Goal: Check status: Check status

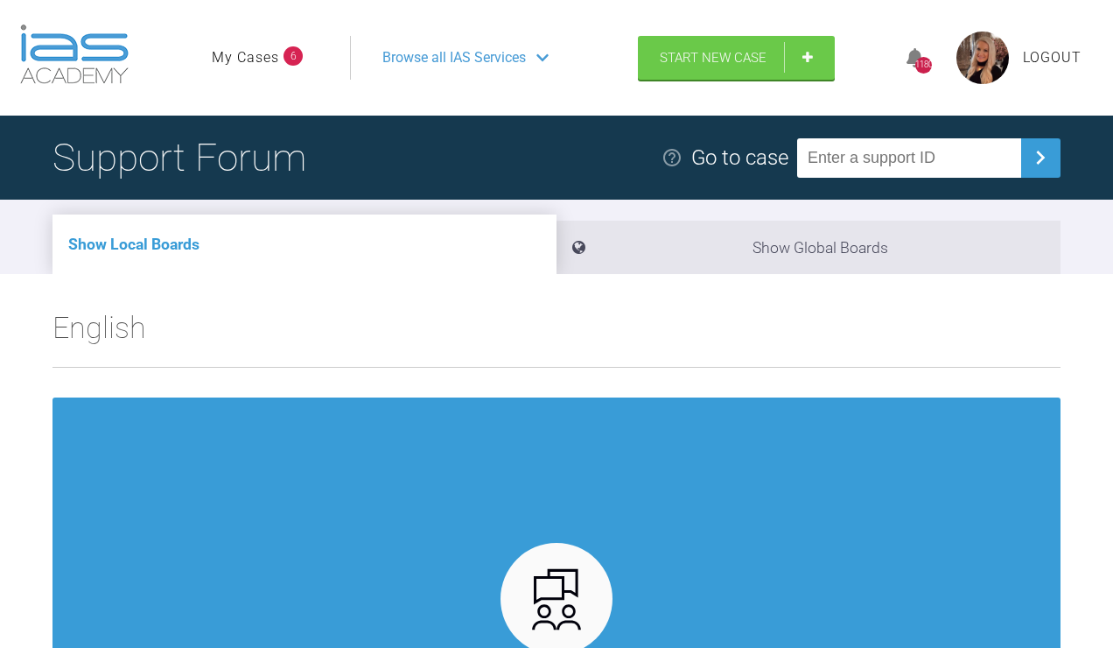
click at [268, 69] on link "My Cases" at bounding box center [245, 57] width 67 height 23
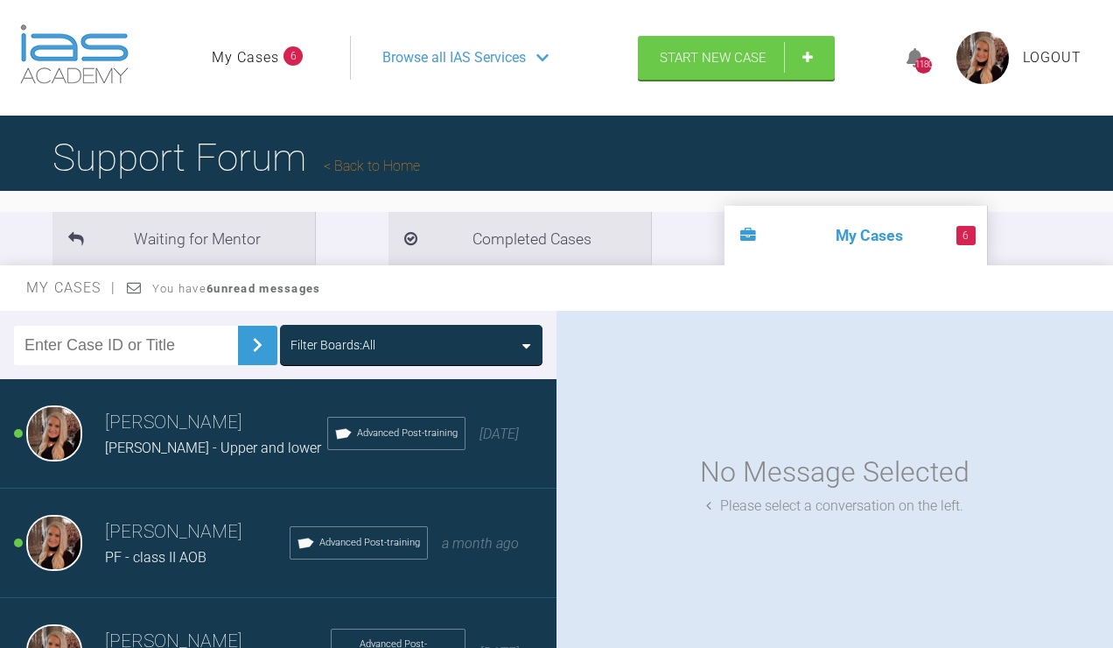
click at [114, 365] on input "text" at bounding box center [126, 345] width 224 height 39
type input "HWE"
click at [250, 359] on img at bounding box center [257, 345] width 28 height 28
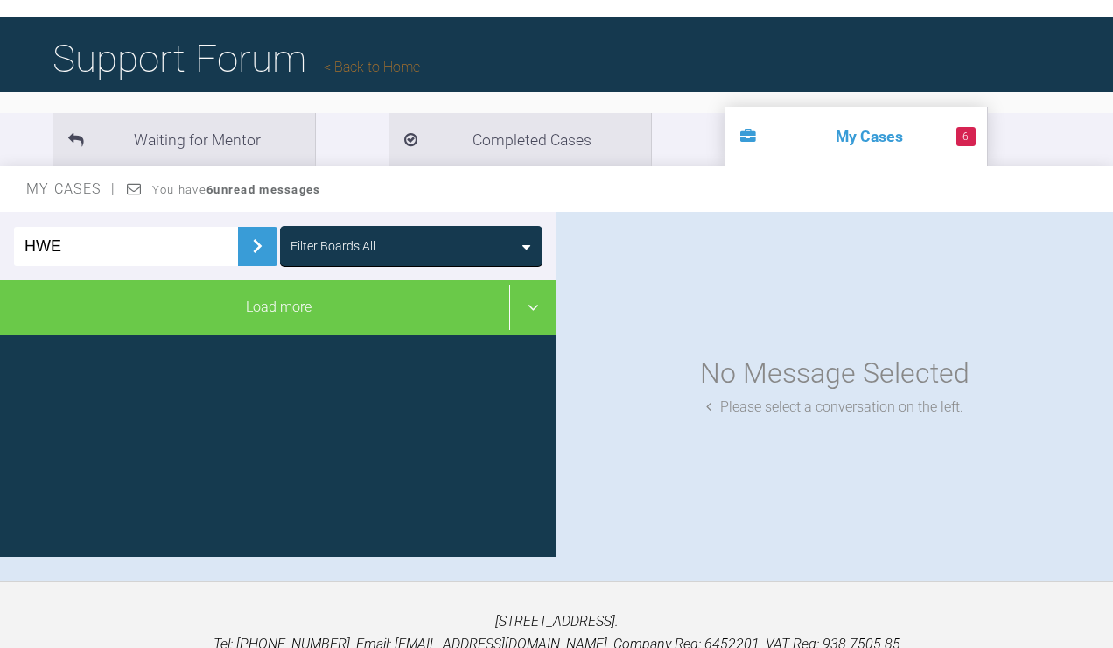
scroll to position [103, 0]
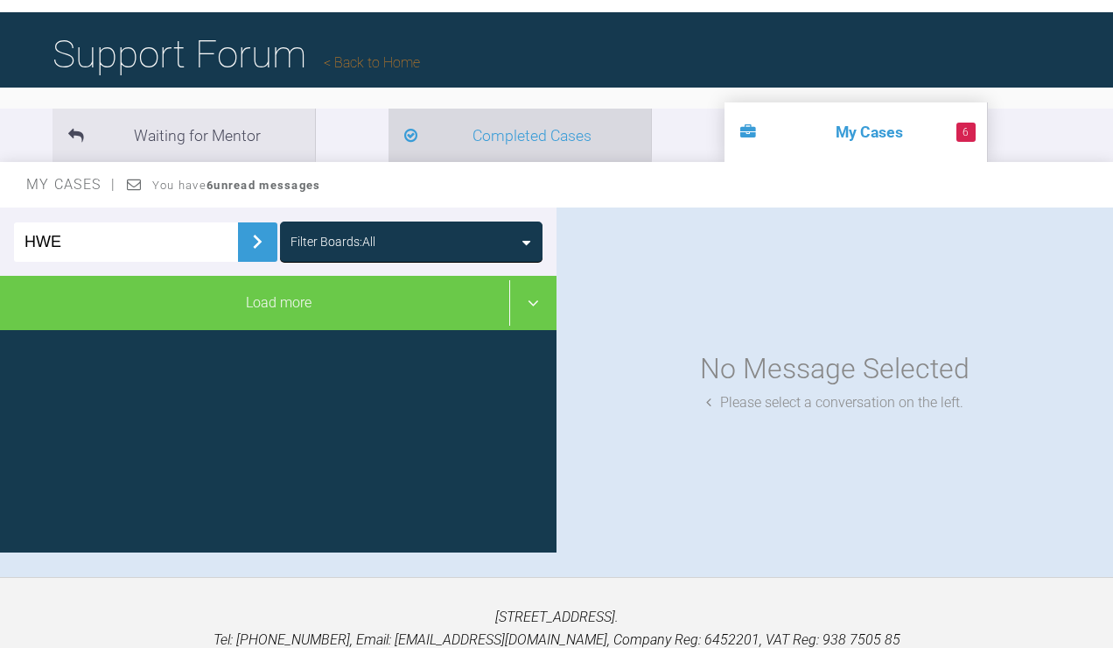
click at [405, 162] on li "Completed Cases" at bounding box center [520, 135] width 263 height 53
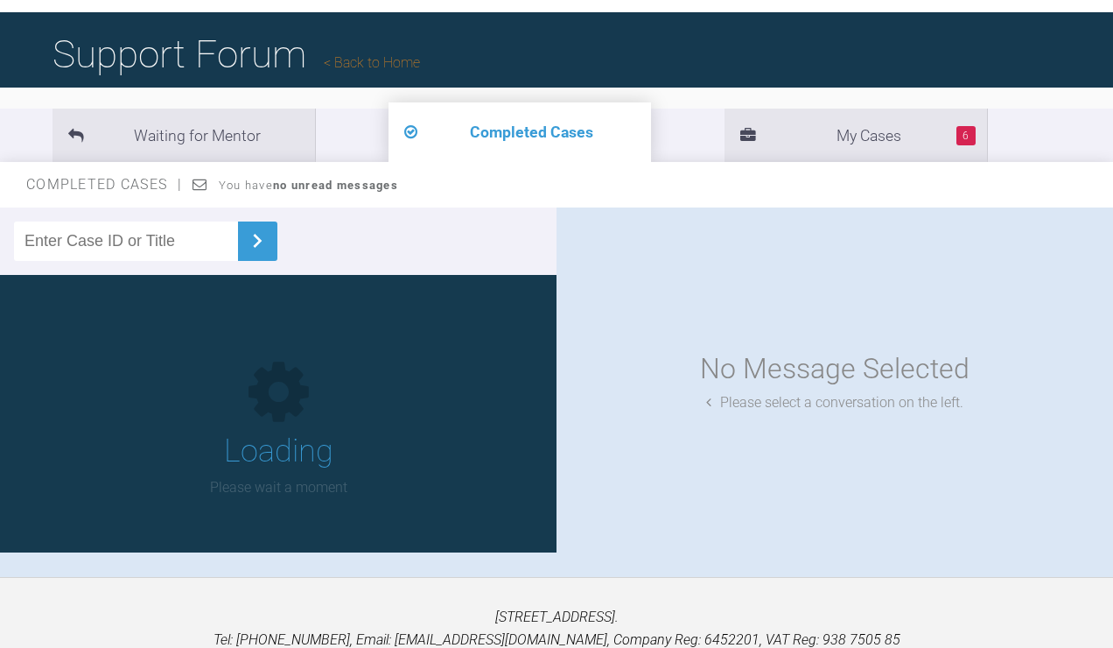
click at [132, 261] on input "text" at bounding box center [126, 240] width 224 height 39
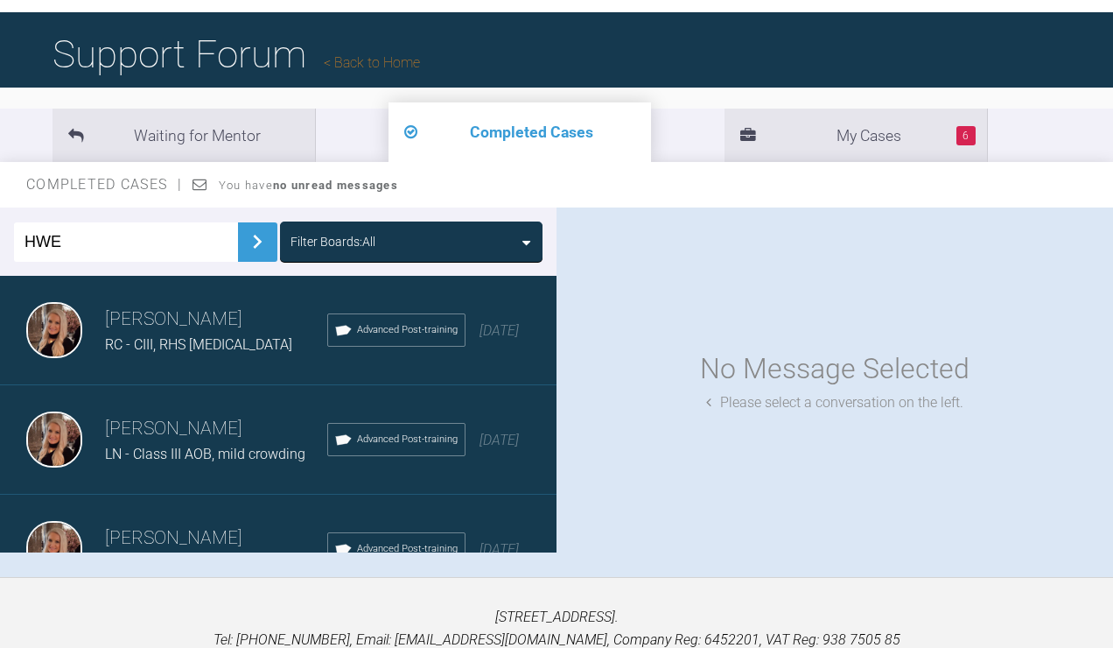
type input "HWE"
click at [250, 256] on img at bounding box center [257, 242] width 28 height 28
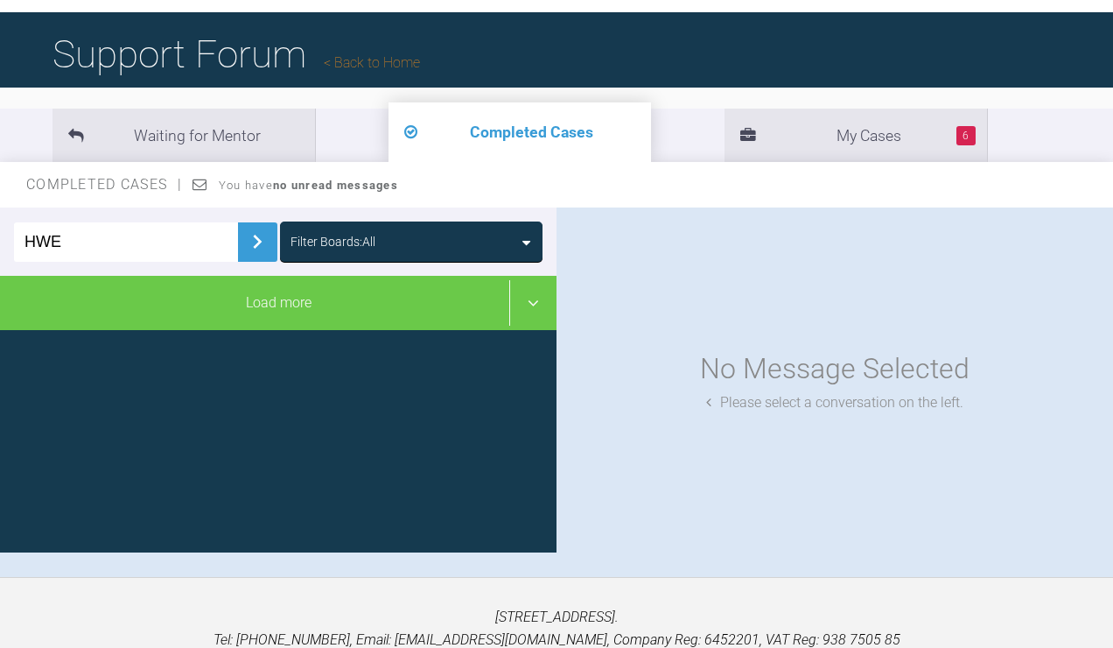
drag, startPoint x: 95, startPoint y: 344, endPoint x: -32, endPoint y: 340, distance: 126.1
click at [0, 340] on html "My Cases 6 Logout Browse all IAS Services Start New Case 1180 Logout Support Fo…" at bounding box center [556, 317] width 1113 height 840
click at [431, 162] on li "Completed Cases" at bounding box center [520, 132] width 263 height 60
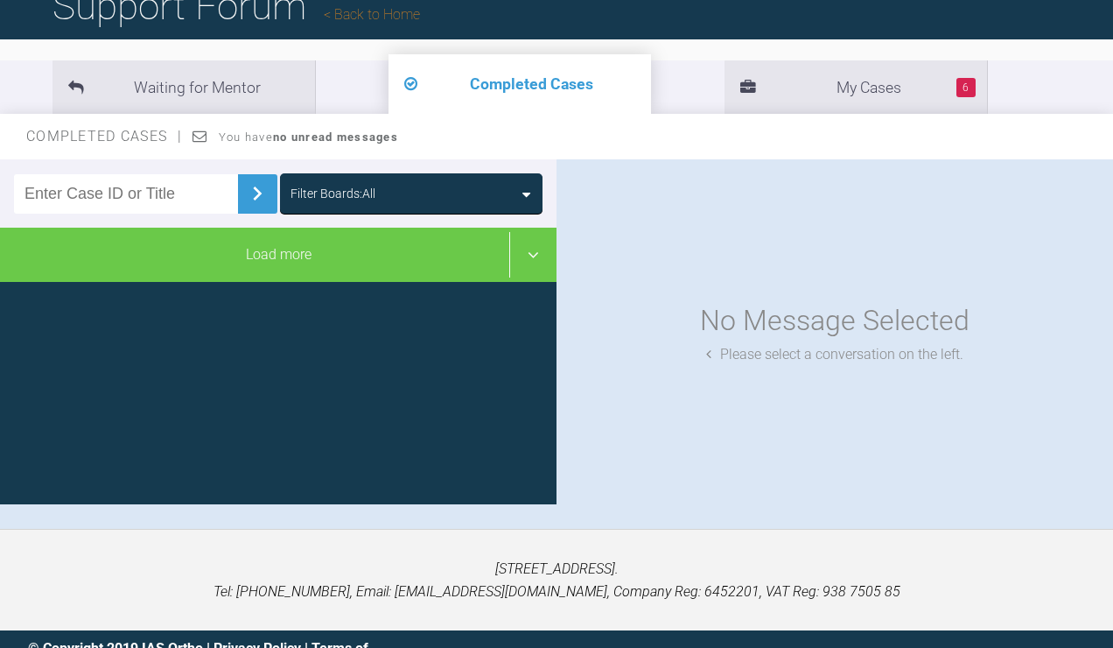
scroll to position [169, 0]
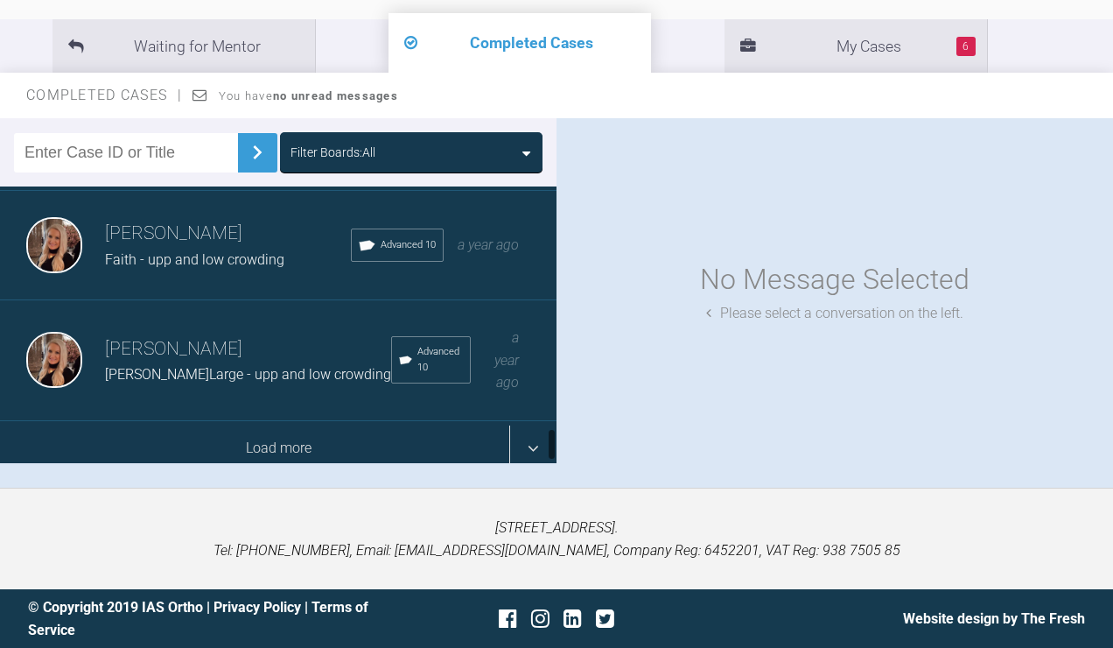
scroll to position [1986, 0]
click at [230, 476] on div "Load more" at bounding box center [278, 449] width 557 height 54
click at [233, 462] on div "Load more" at bounding box center [278, 449] width 557 height 54
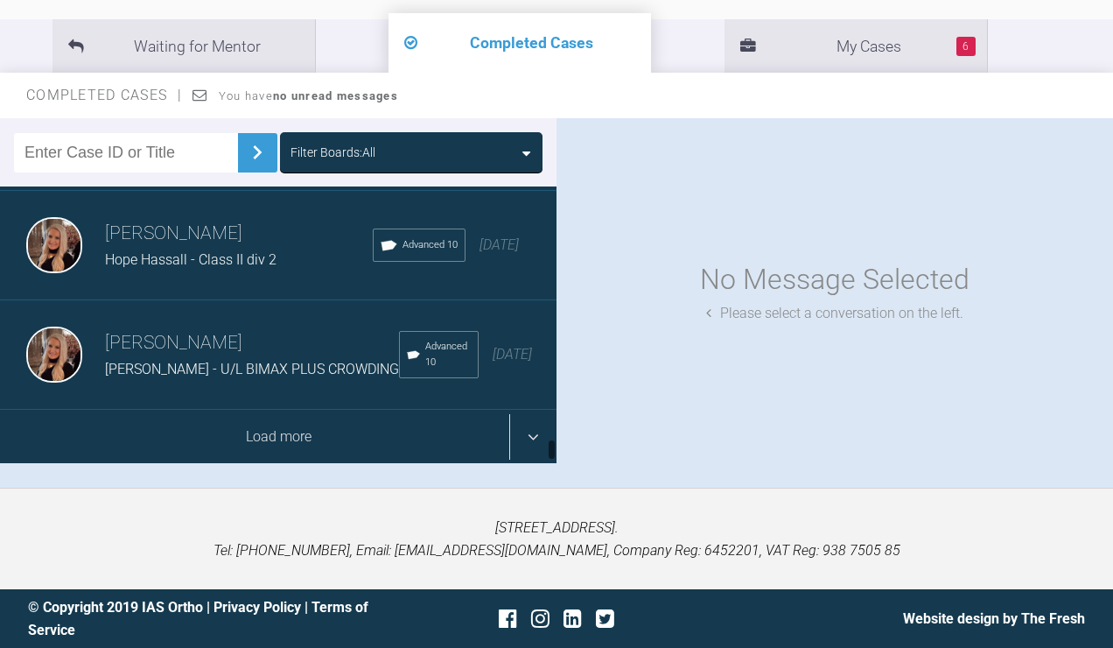
click at [233, 462] on div "Load more" at bounding box center [278, 437] width 557 height 54
click at [243, 443] on div "Load more" at bounding box center [278, 437] width 557 height 54
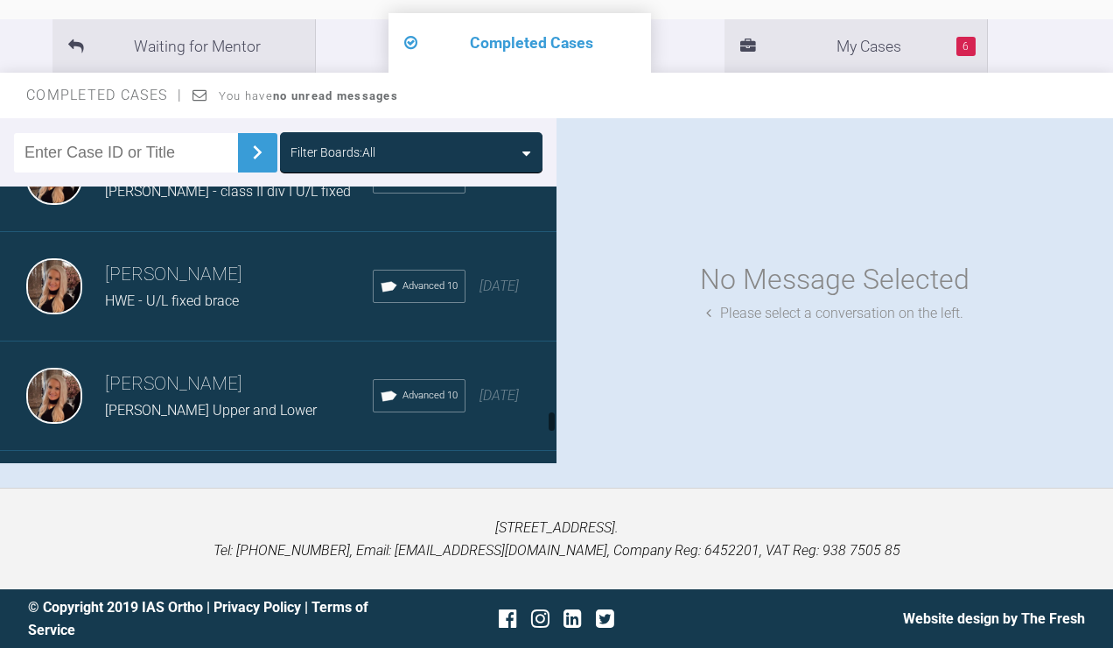
scroll to position [11621, 0]
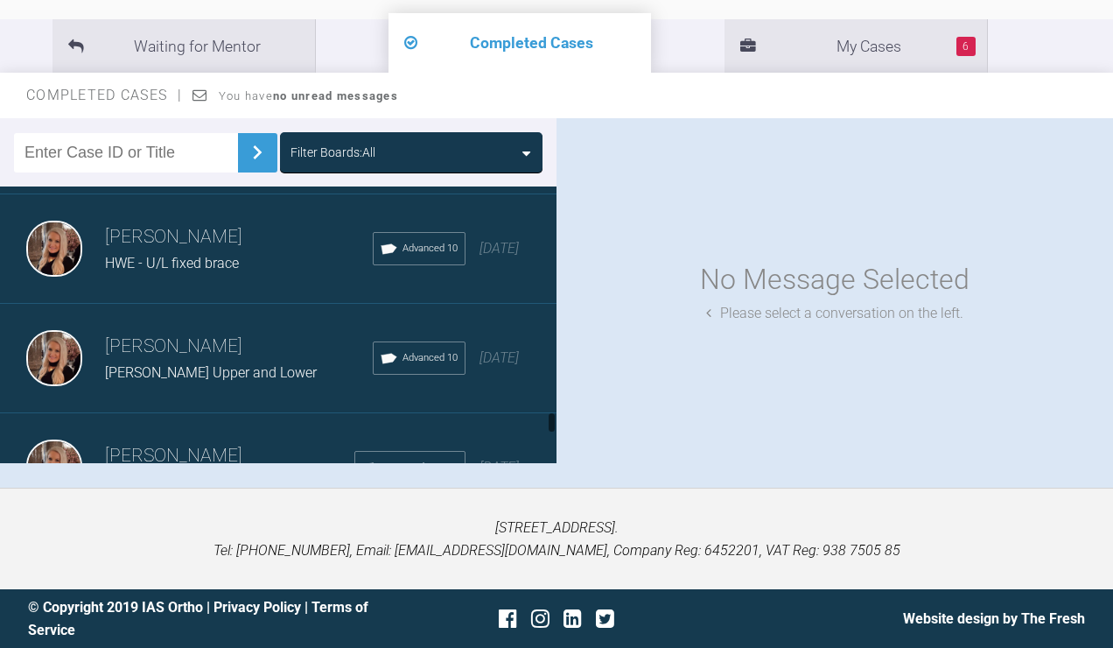
click at [243, 275] on div "HWE - U/L fixed brace" at bounding box center [239, 263] width 268 height 23
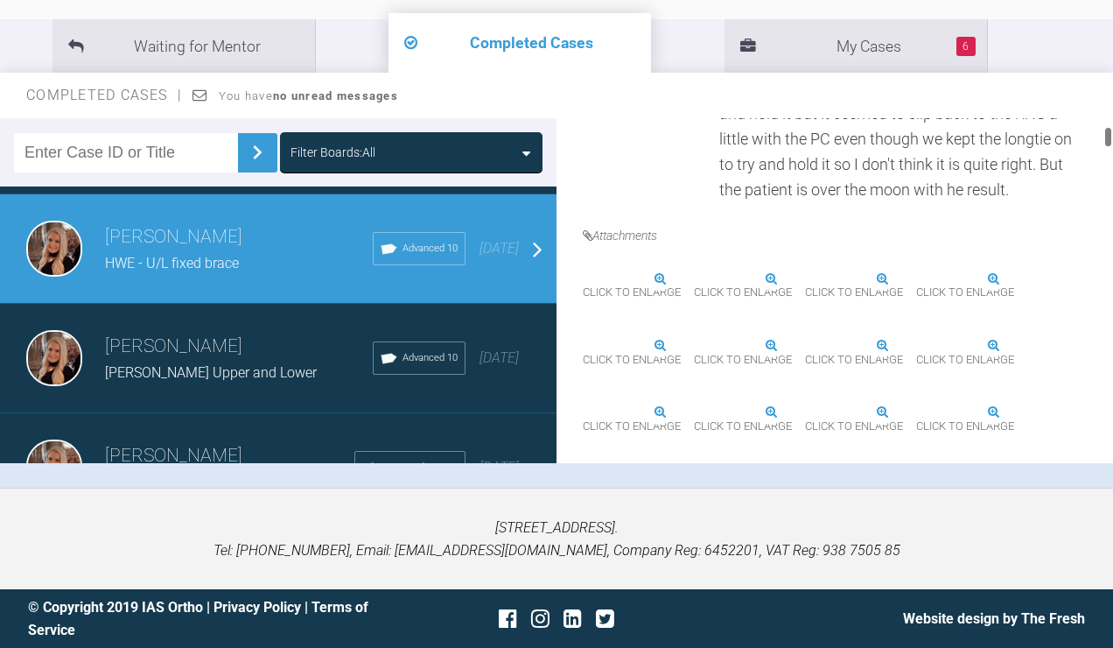
scroll to position [666, 0]
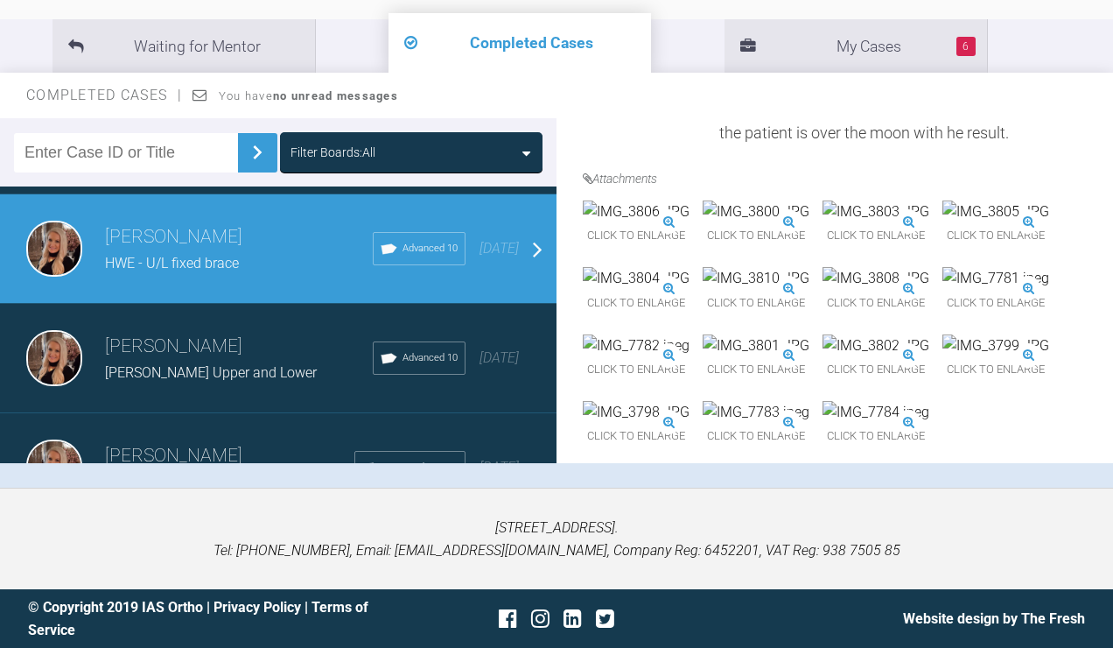
click at [668, 223] on img at bounding box center [636, 211] width 107 height 23
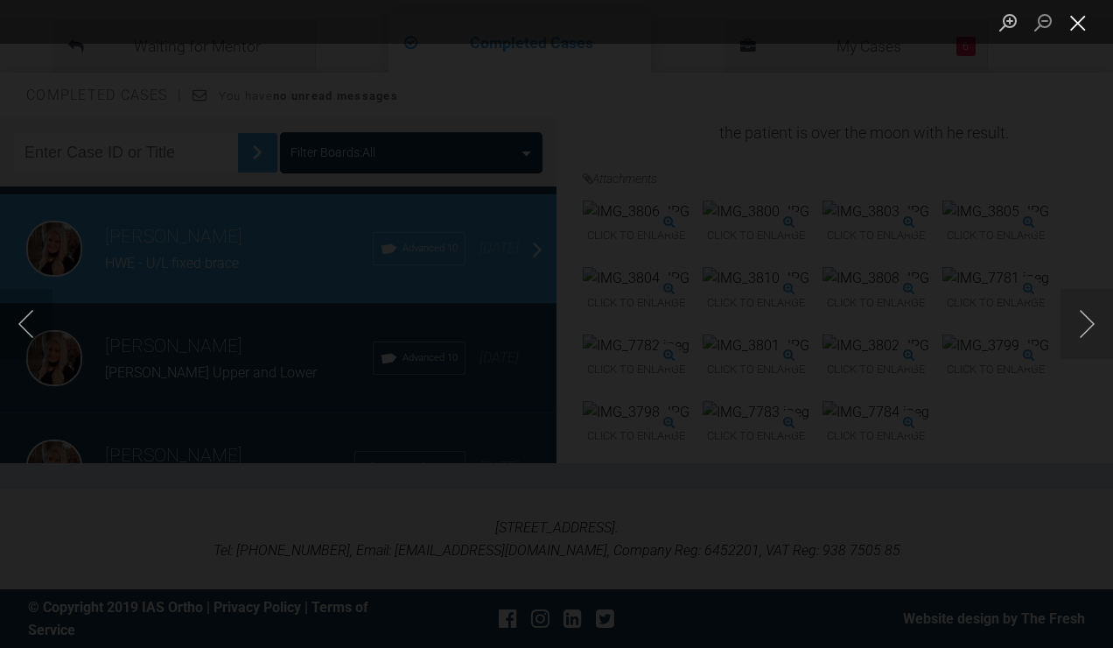
click at [1089, 29] on button "Close lightbox" at bounding box center [1078, 22] width 35 height 31
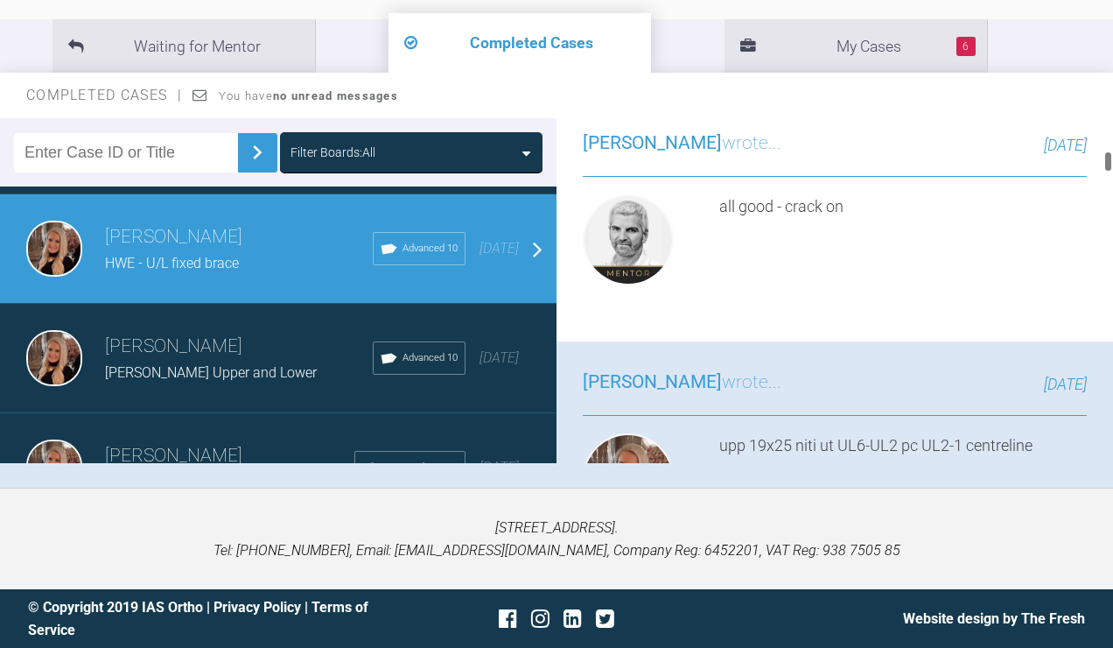
scroll to position [2773, 0]
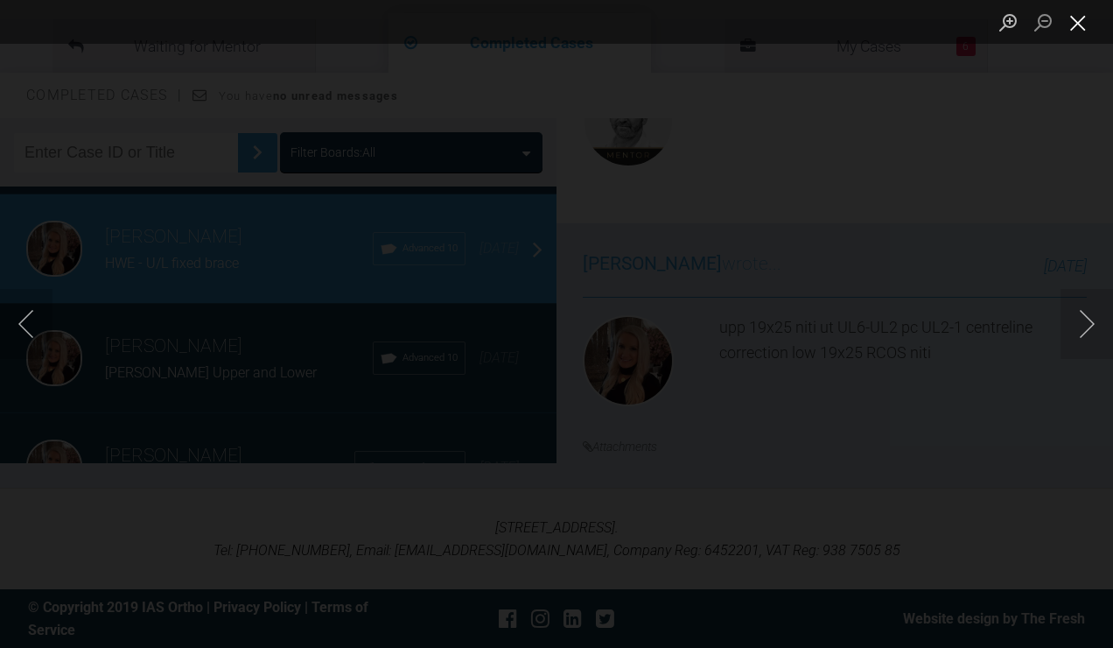
click at [1083, 25] on button "Close lightbox" at bounding box center [1078, 22] width 35 height 31
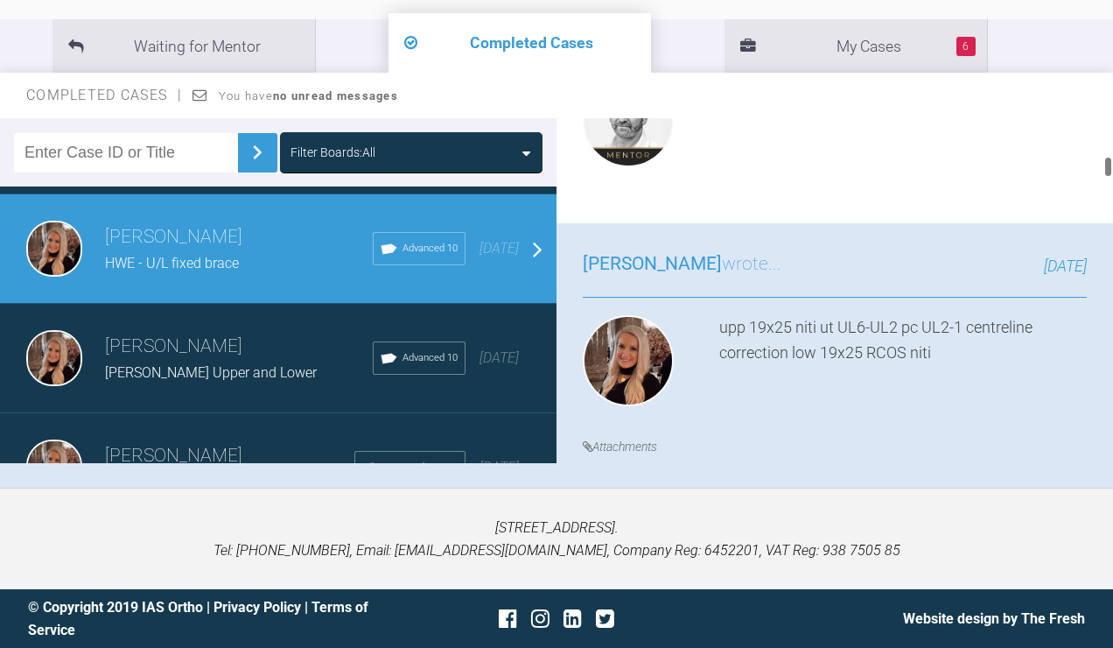
scroll to position [3077, 0]
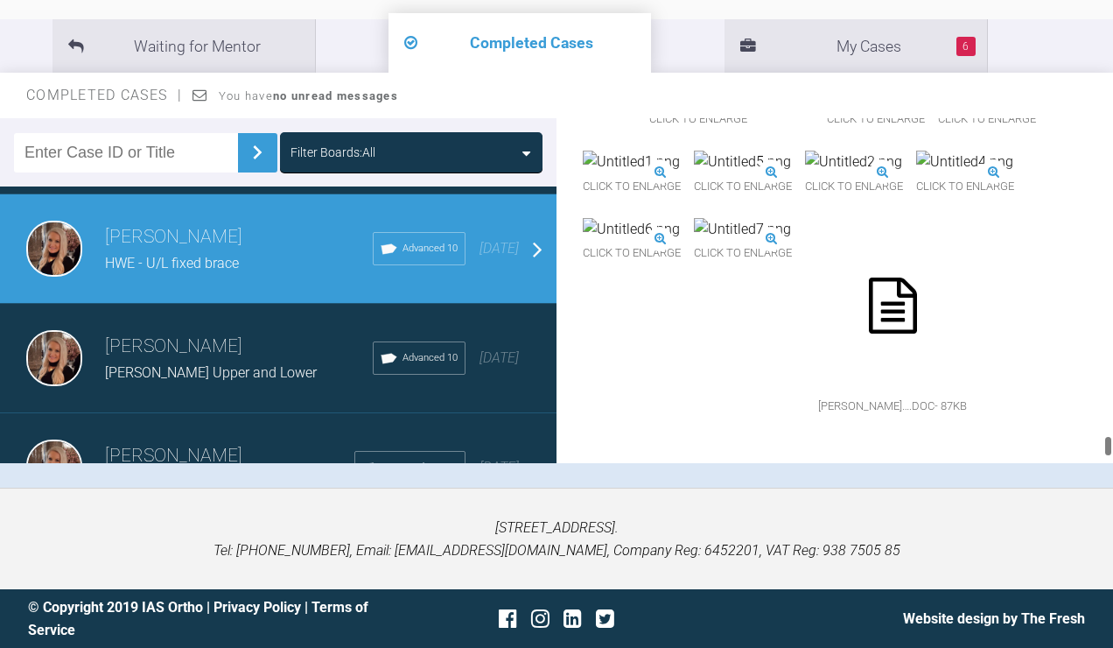
drag, startPoint x: 1107, startPoint y: 174, endPoint x: 1091, endPoint y: 466, distance: 292.7
click at [1091, 466] on div "Filter Boards: All Emma Wall RC - CIII, RHS crossbite Advanced Post-training 2 …" at bounding box center [556, 302] width 1113 height 369
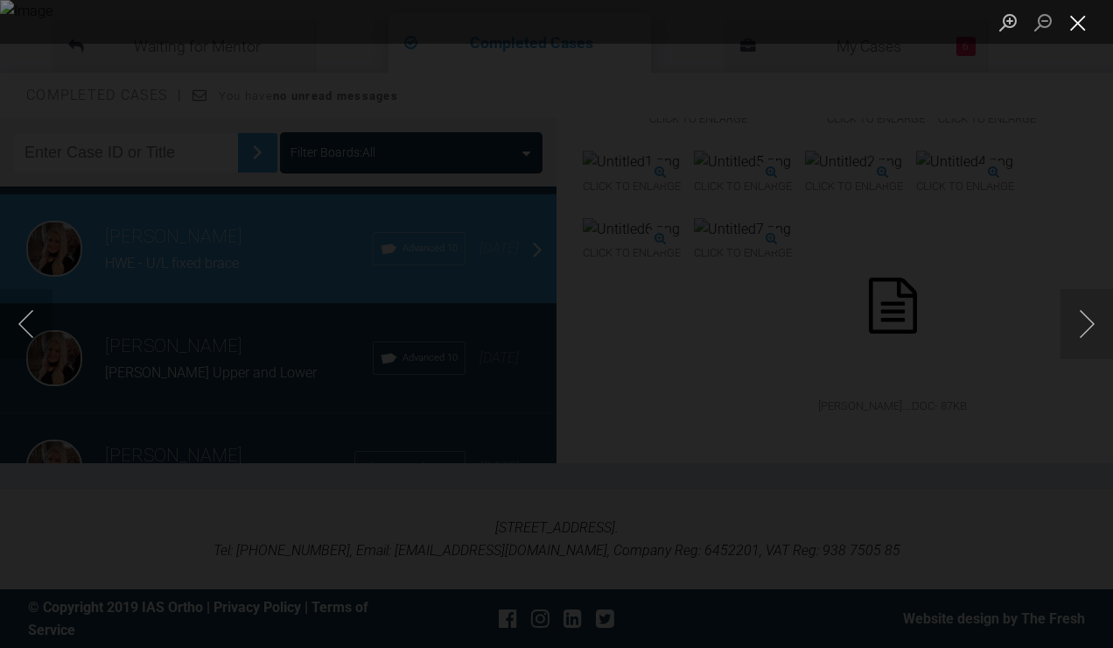
click at [1082, 18] on button "Close lightbox" at bounding box center [1078, 22] width 35 height 31
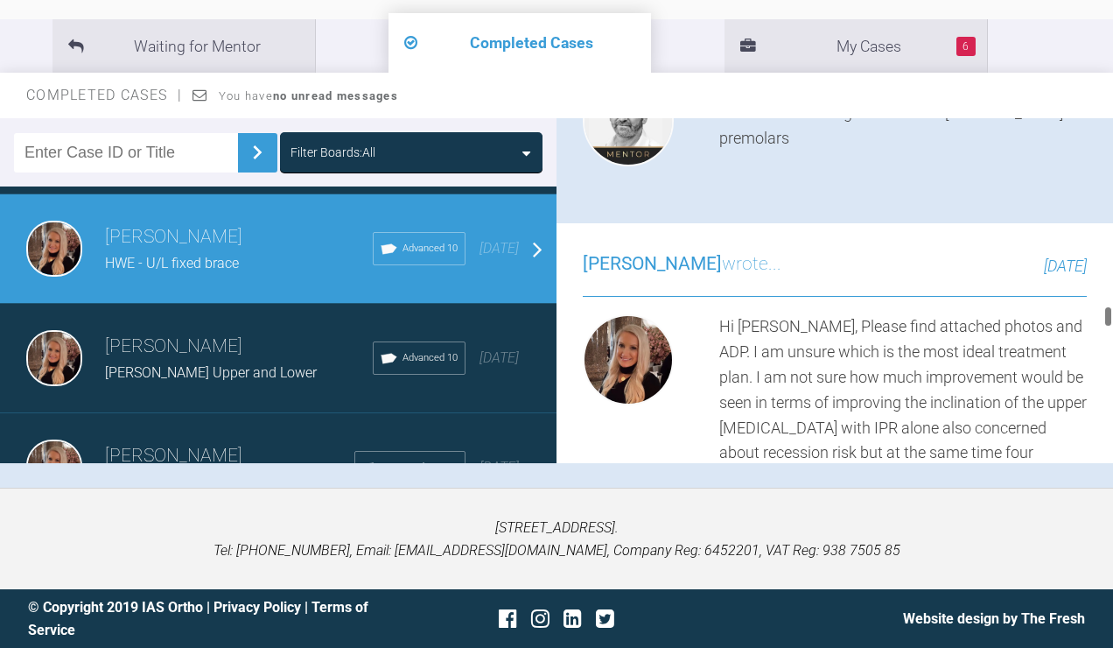
scroll to position [13961, 0]
